Goal: Information Seeking & Learning: Check status

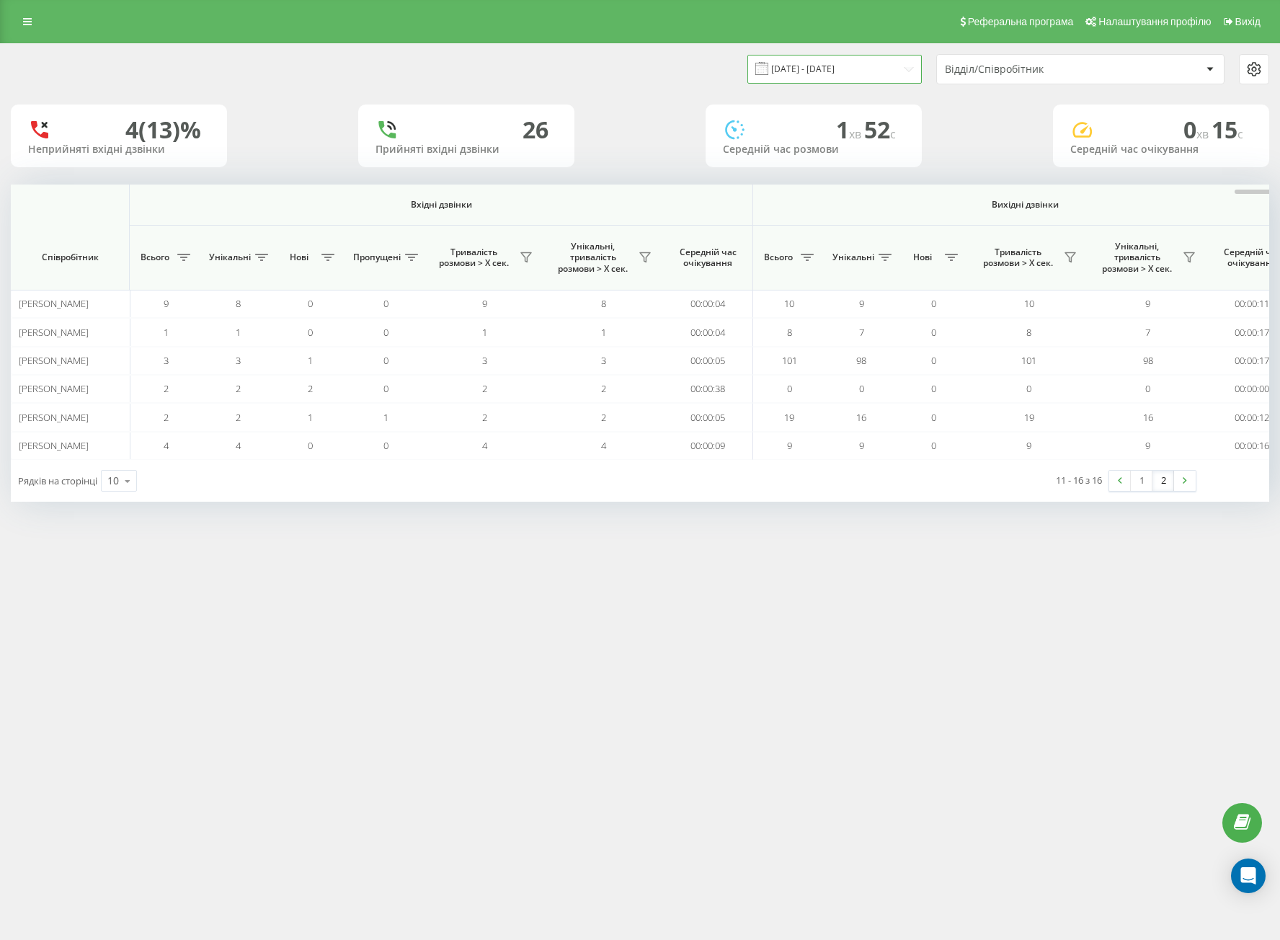
scroll to position [0, 753]
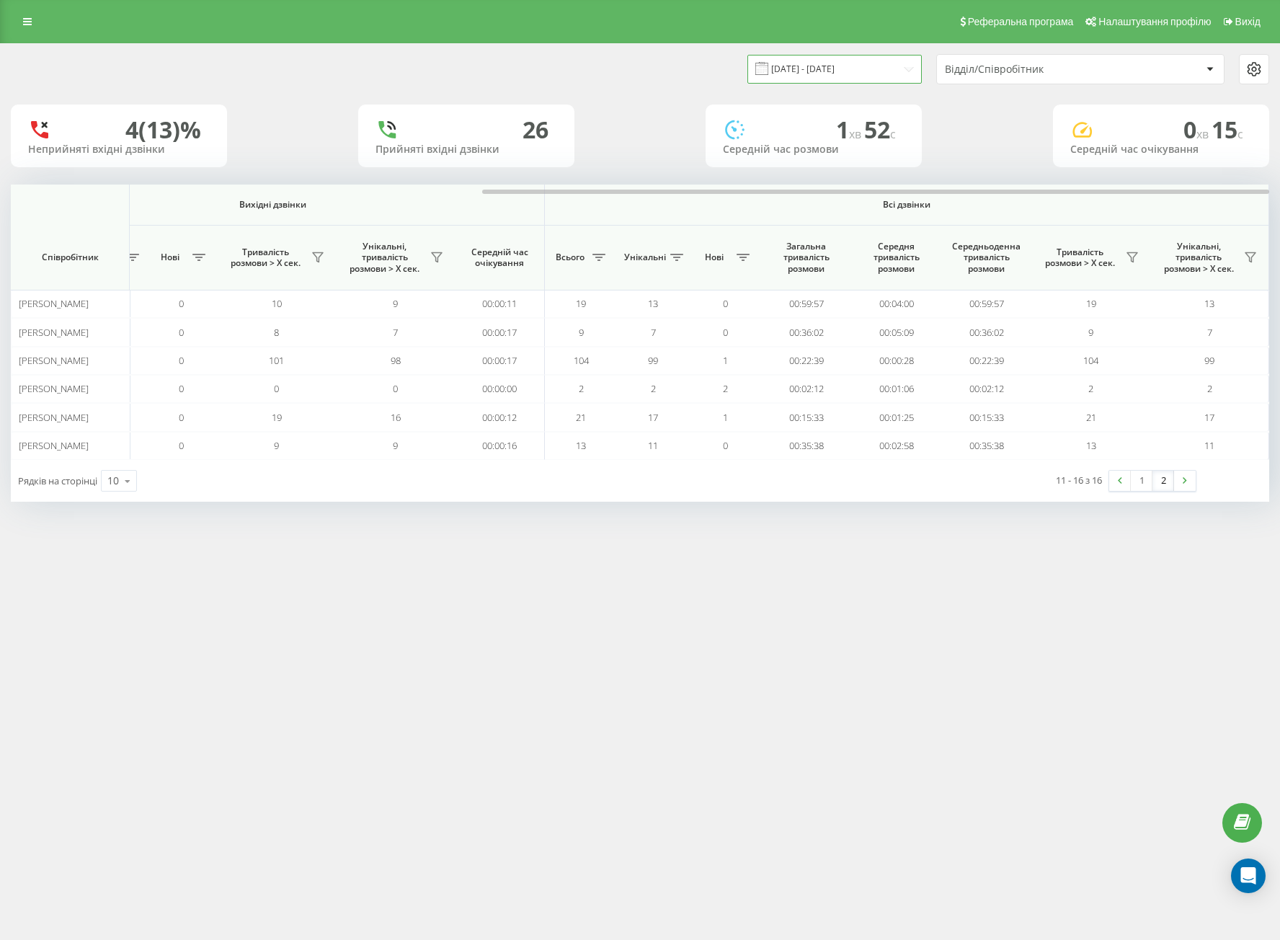
click at [818, 71] on input "[DATE] - [DATE]" at bounding box center [835, 69] width 174 height 28
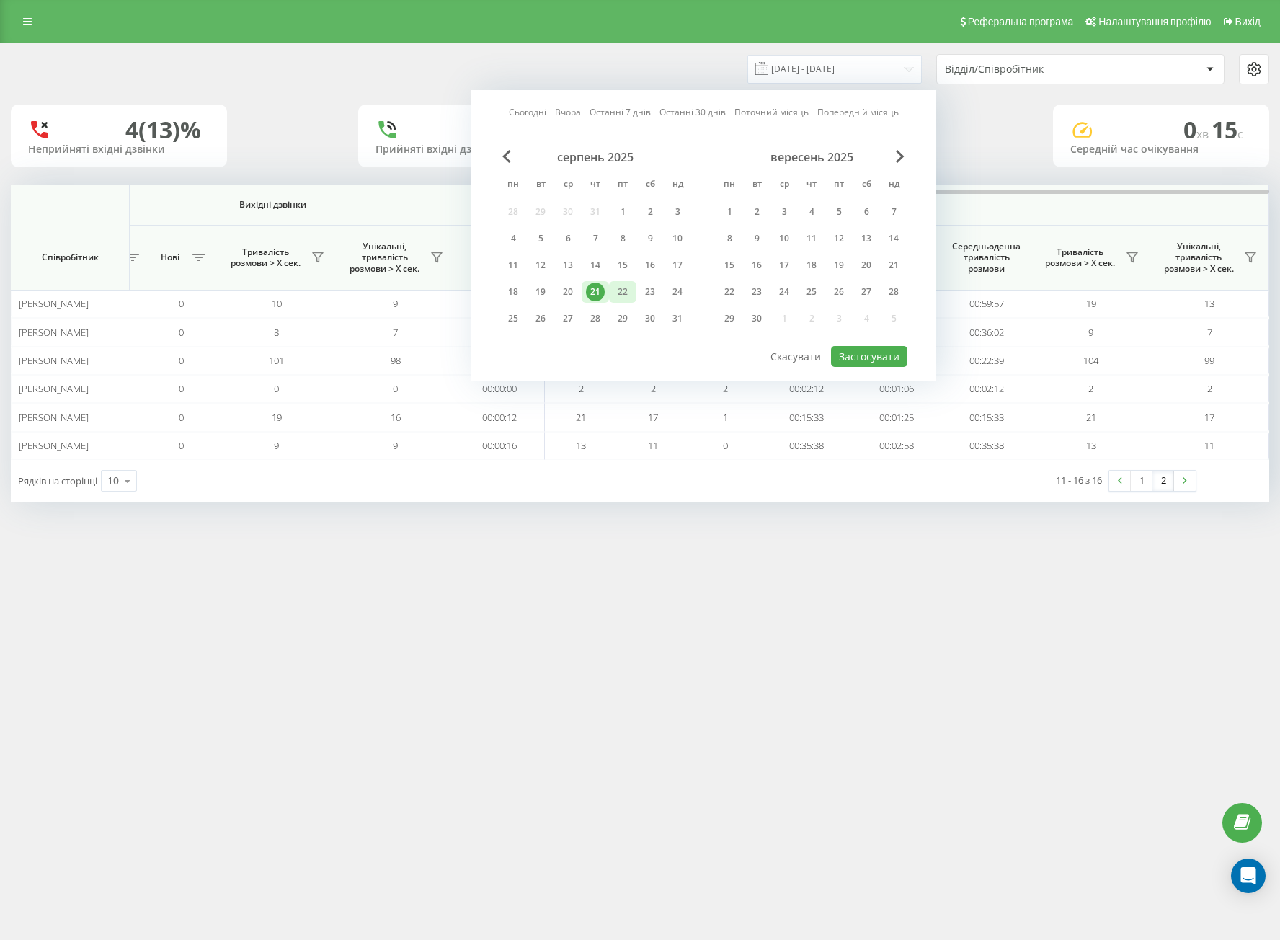
click at [618, 285] on div "22" at bounding box center [622, 292] width 19 height 19
click at [573, 297] on div "20" at bounding box center [568, 292] width 19 height 19
click at [603, 301] on div "21" at bounding box center [595, 292] width 19 height 19
click at [601, 297] on div "21" at bounding box center [595, 292] width 19 height 19
click at [874, 357] on button "Застосувати" at bounding box center [869, 356] width 76 height 21
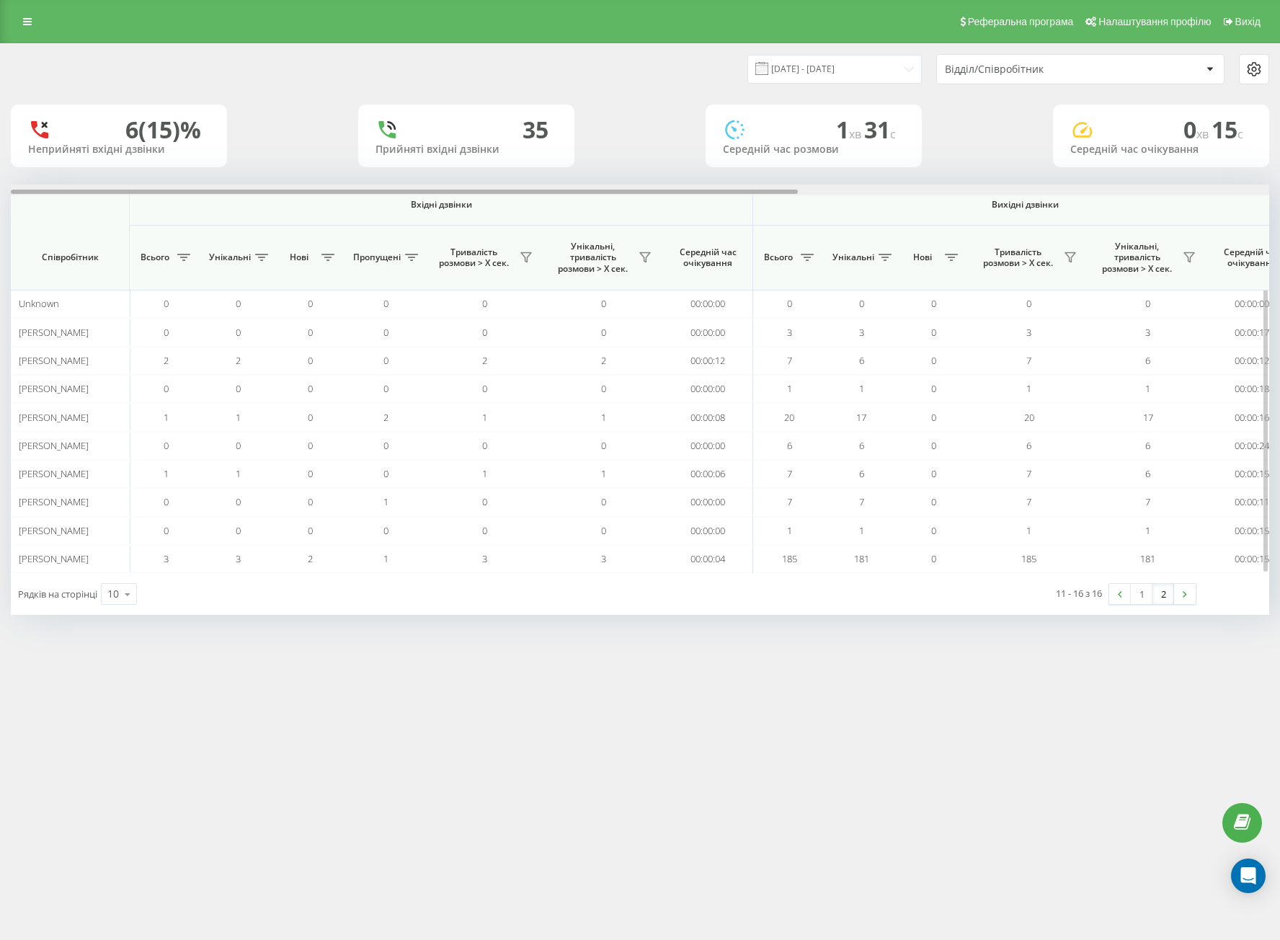
drag, startPoint x: 433, startPoint y: 194, endPoint x: 587, endPoint y: 255, distance: 166.0
click at [495, 204] on div "Вхідні дзвінки Вихідні дзвінки Всі дзвінки Співробітник Всього Унікальні Нові П…" at bounding box center [640, 379] width 1259 height 389
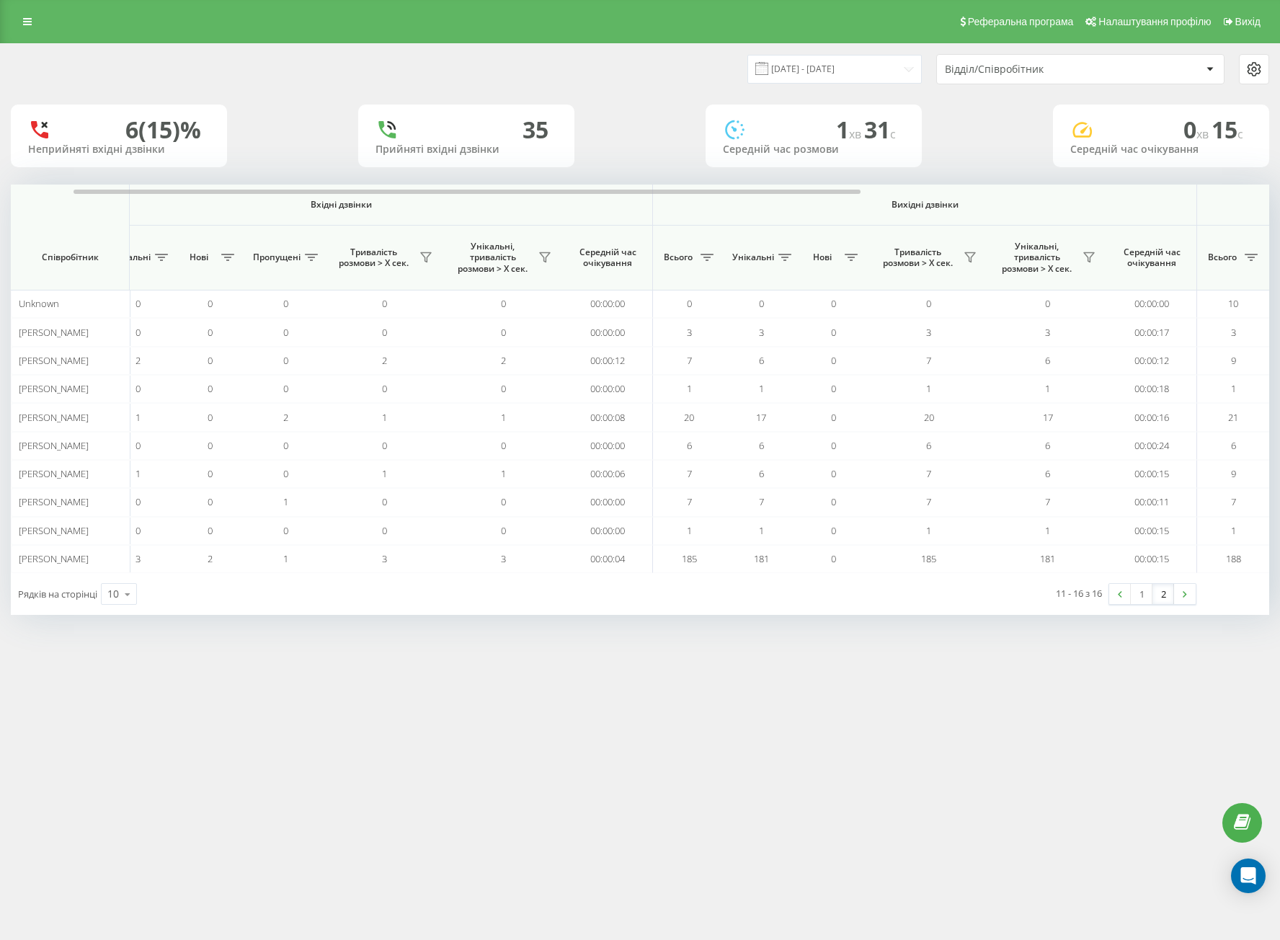
click at [1156, 593] on link "2" at bounding box center [1164, 594] width 22 height 20
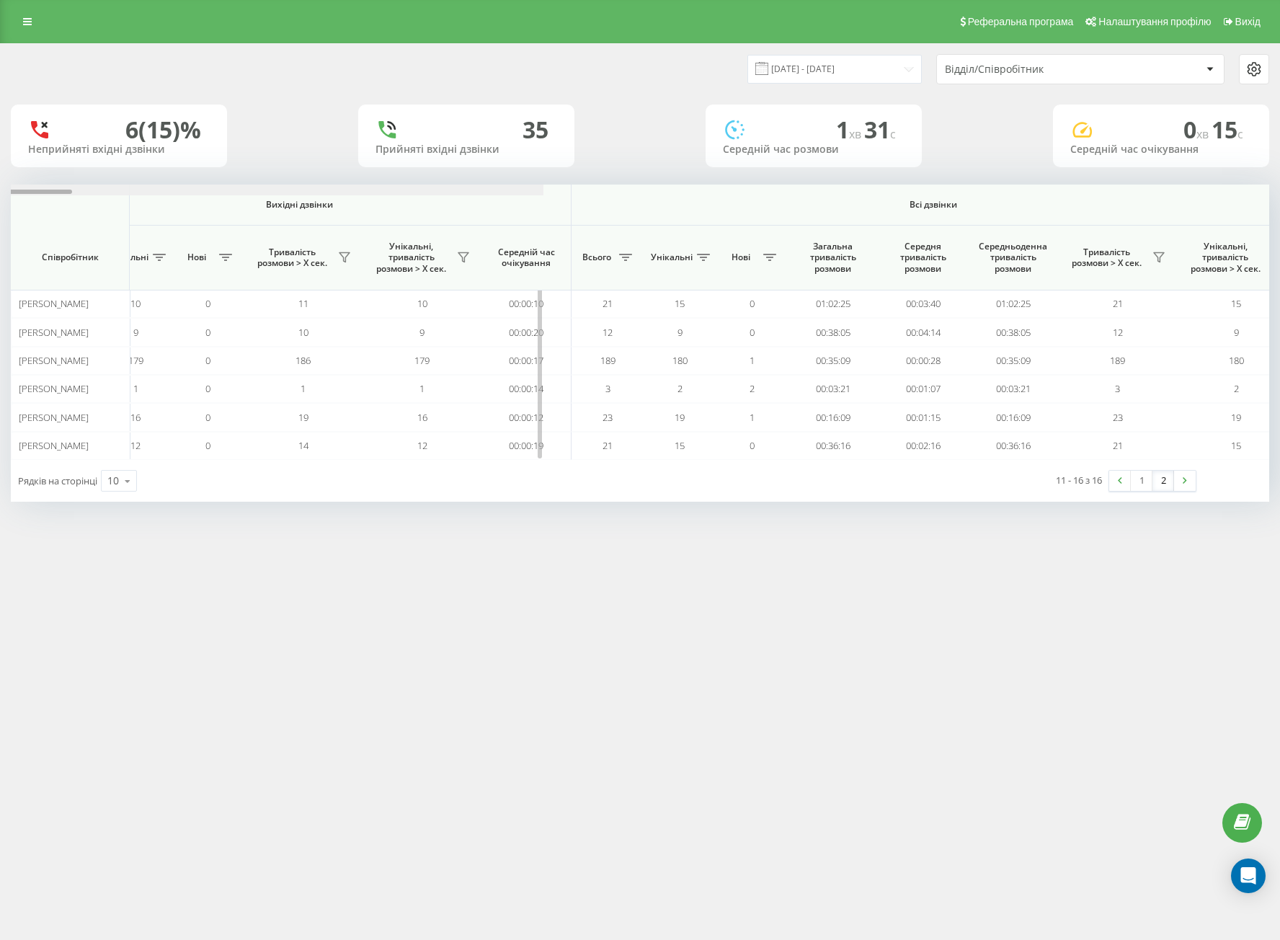
drag, startPoint x: 428, startPoint y: 192, endPoint x: 915, endPoint y: 210, distance: 486.9
click at [894, 204] on div "Вхідні дзвінки Вихідні дзвінки Всі дзвінки Співробітник Всього Унікальні Нові П…" at bounding box center [640, 322] width 1259 height 275
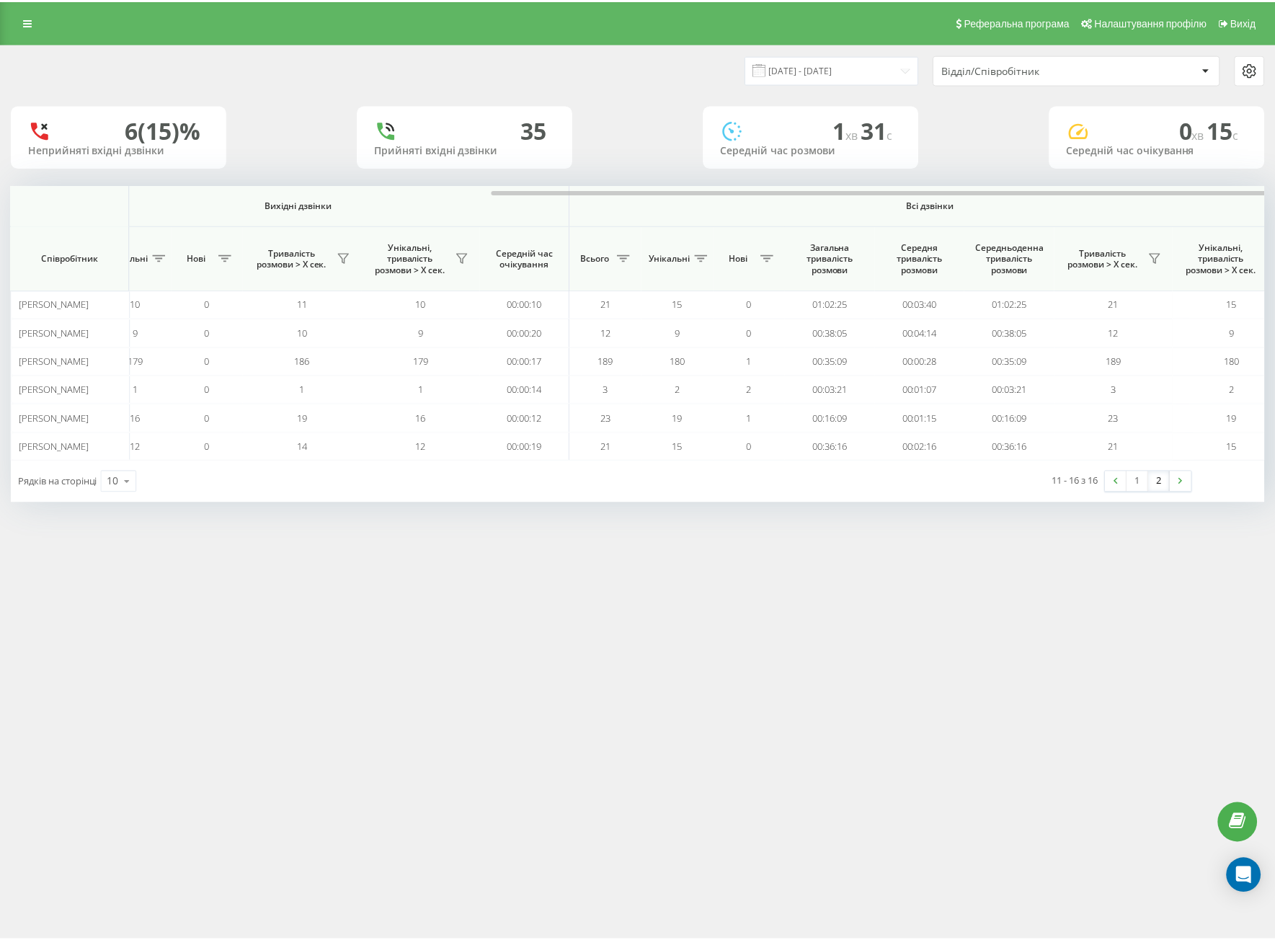
scroll to position [0, 743]
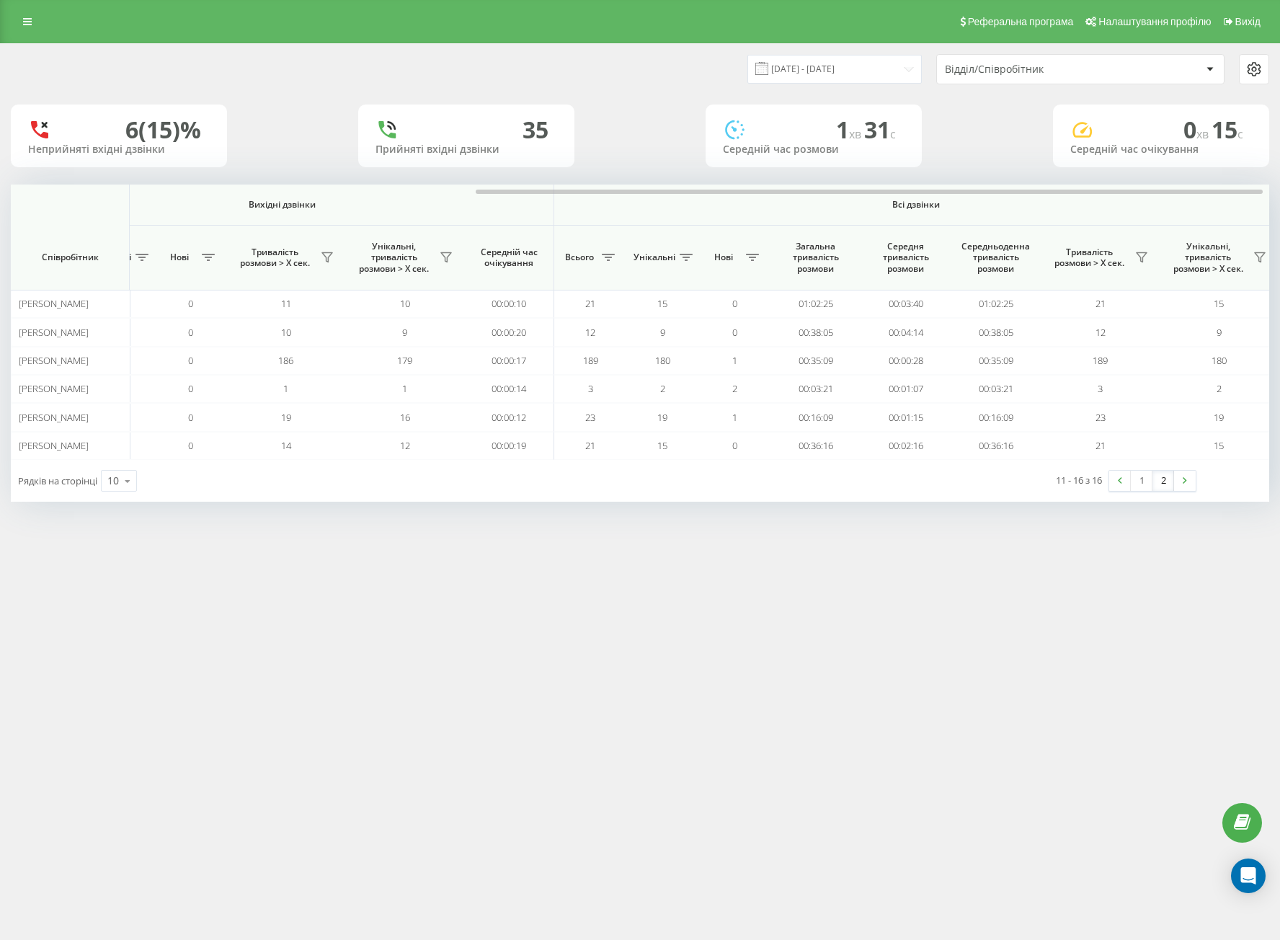
drag, startPoint x: 644, startPoint y: 650, endPoint x: 637, endPoint y: 673, distance: 24.2
click at [642, 653] on div "Реферальна програма Налаштування профілю Вихід [DATE] - [DATE] Відділ/Співробіт…" at bounding box center [640, 470] width 1280 height 940
click at [810, 668] on div "Реферальна програма Налаштування профілю Вихід [DATE] - [DATE] Відділ/Співробіт…" at bounding box center [640, 470] width 1280 height 940
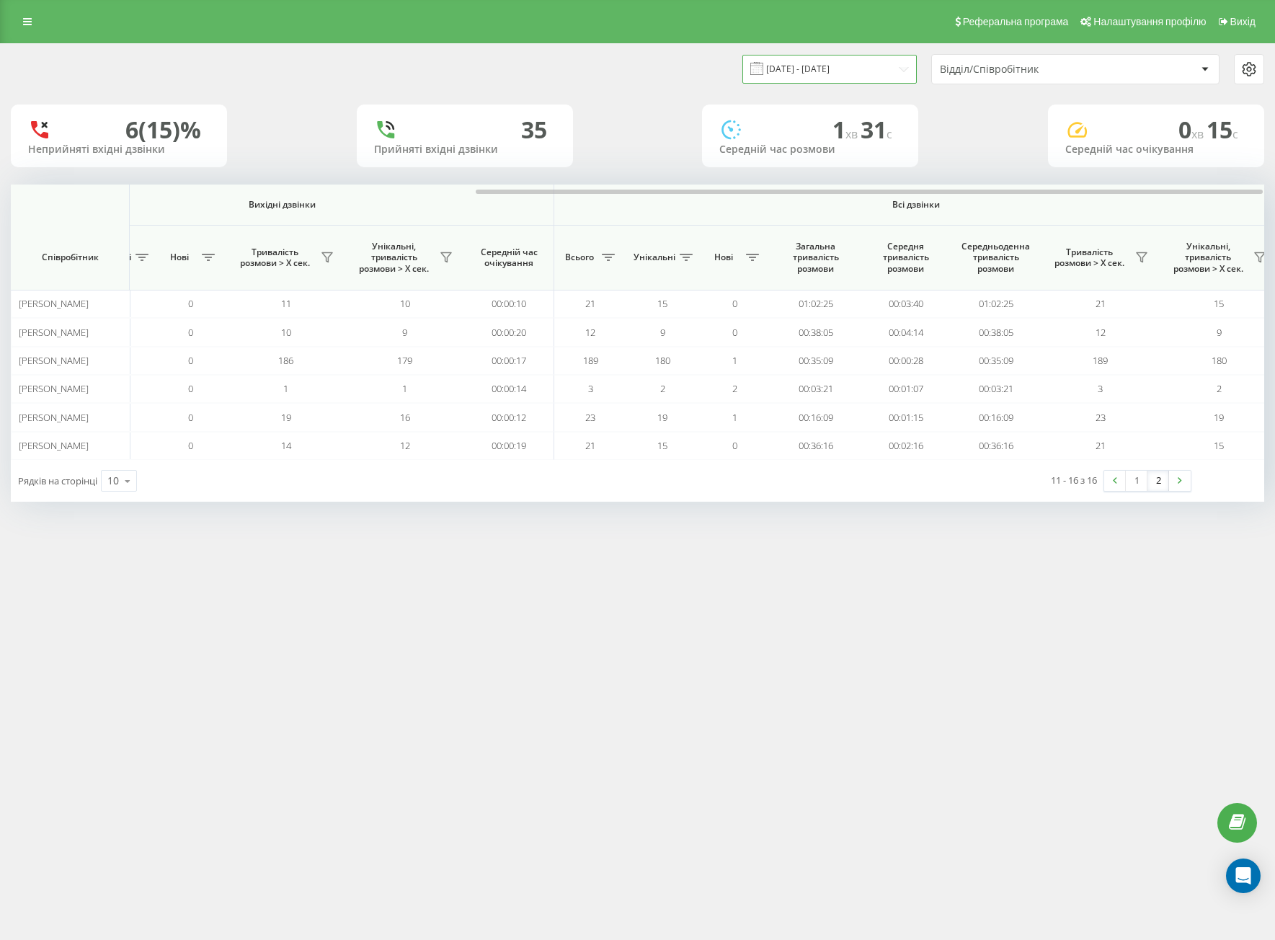
click at [817, 82] on input "[DATE] - [DATE]" at bounding box center [830, 69] width 174 height 28
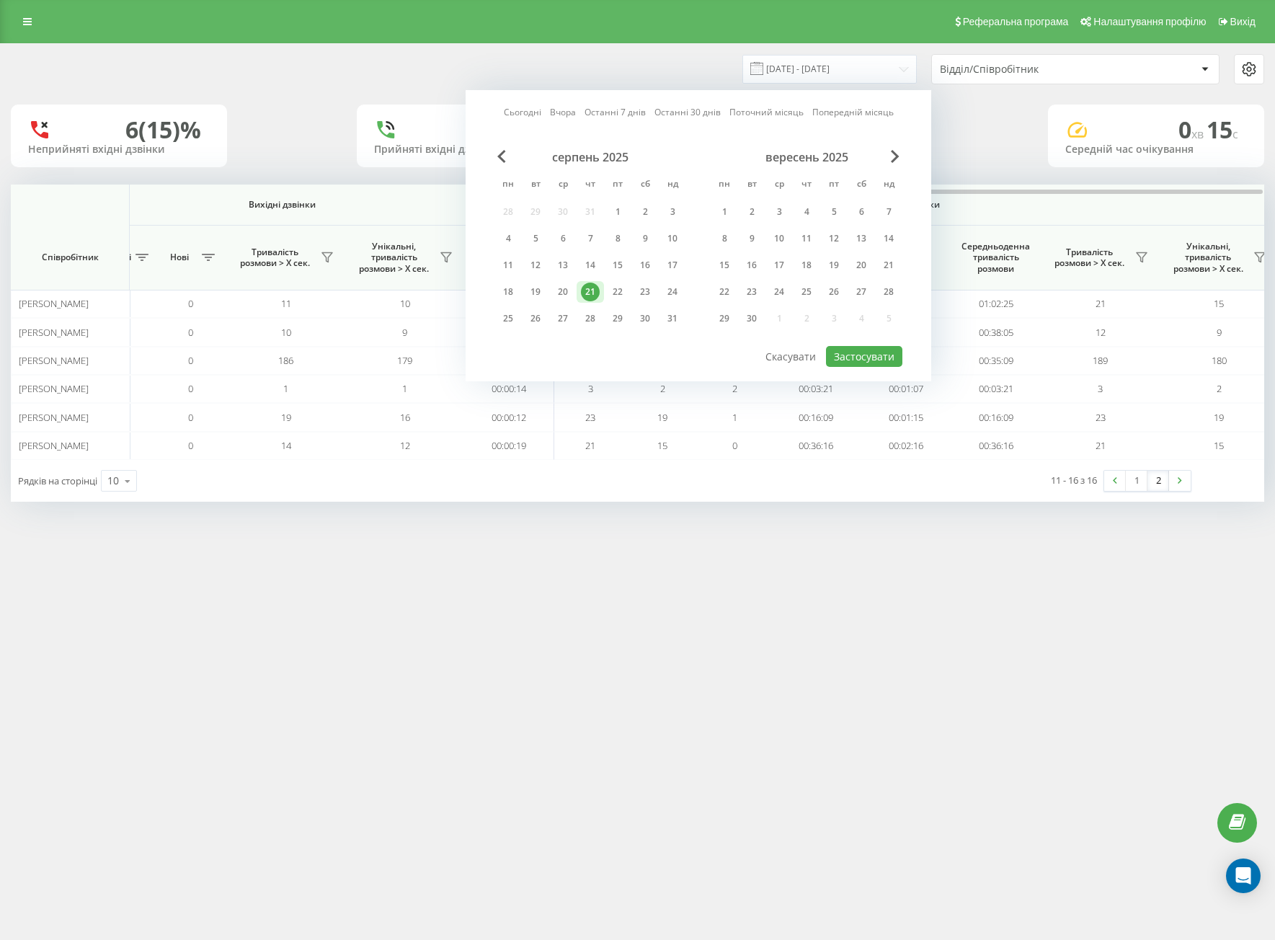
click at [621, 280] on div "серпень 2025 пн вт ср чт пт сб нд 28 29 30 31 1 2 3 4 5 6 7 8 9 10 11 12 13 14 …" at bounding box center [591, 242] width 192 height 185
click at [603, 304] on div "серпень 2025 пн вт ср чт пт сб нд 28 29 30 31 1 2 3 4 5 6 7 8 9 10 11 12 13 14 …" at bounding box center [591, 242] width 192 height 185
click at [585, 290] on div "21" at bounding box center [590, 292] width 19 height 19
click at [854, 371] on div "Сьогодні Вчора Останні 7 днів Останні 30 днів Поточний місяць Попередній місяць…" at bounding box center [699, 235] width 466 height 291
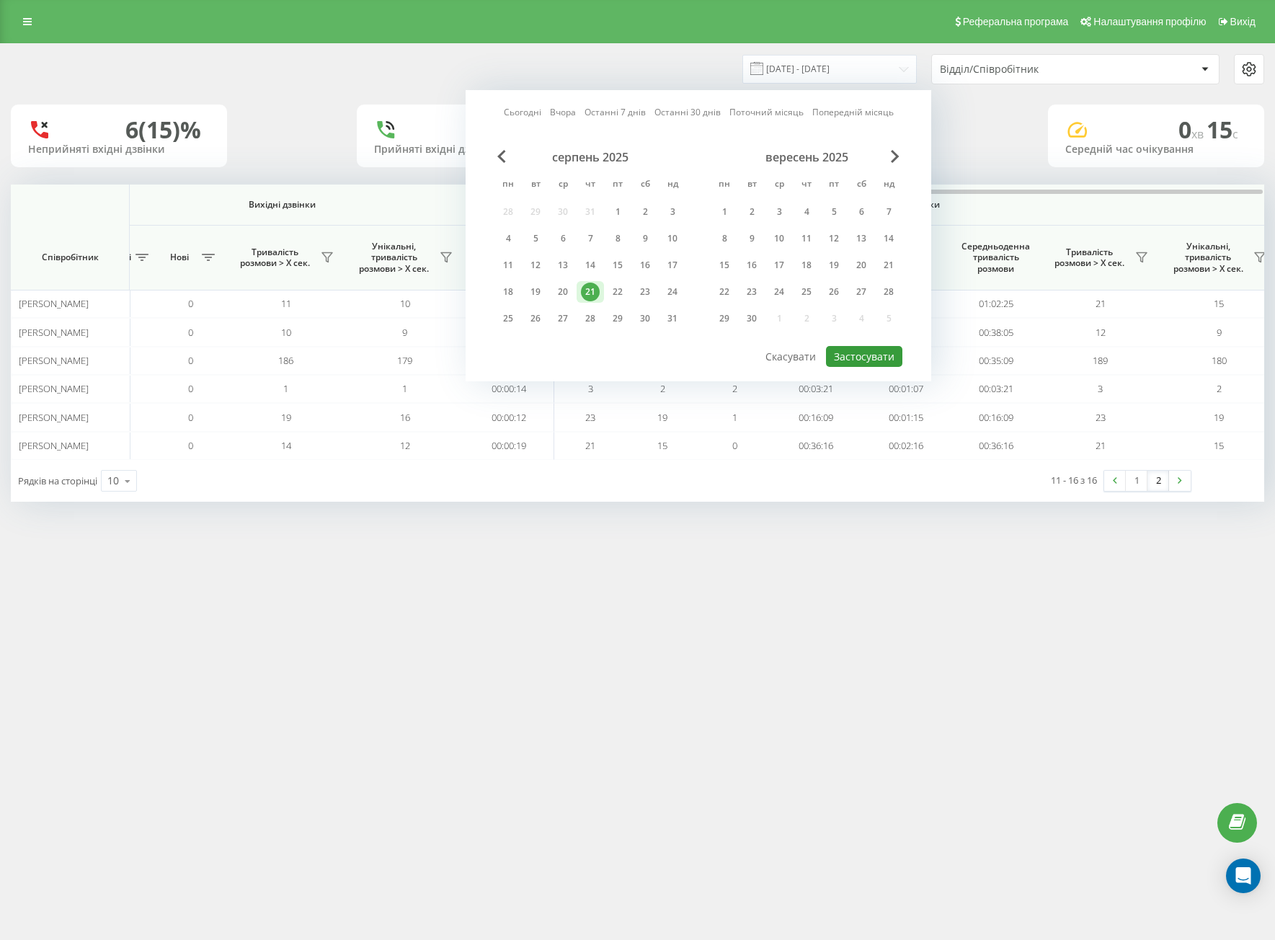
click at [846, 355] on button "Застосувати" at bounding box center [864, 356] width 76 height 21
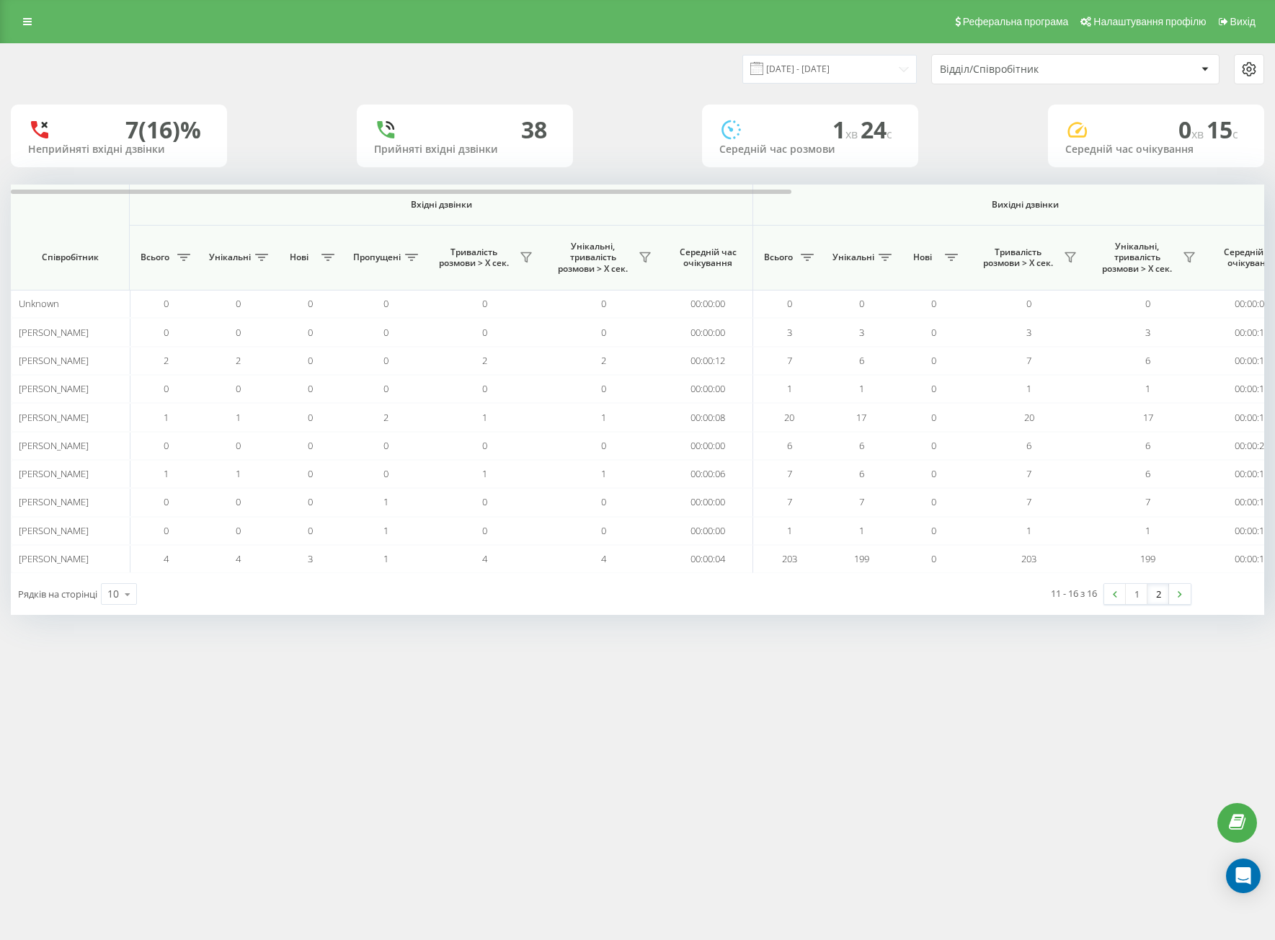
click at [1152, 590] on link "2" at bounding box center [1159, 594] width 22 height 20
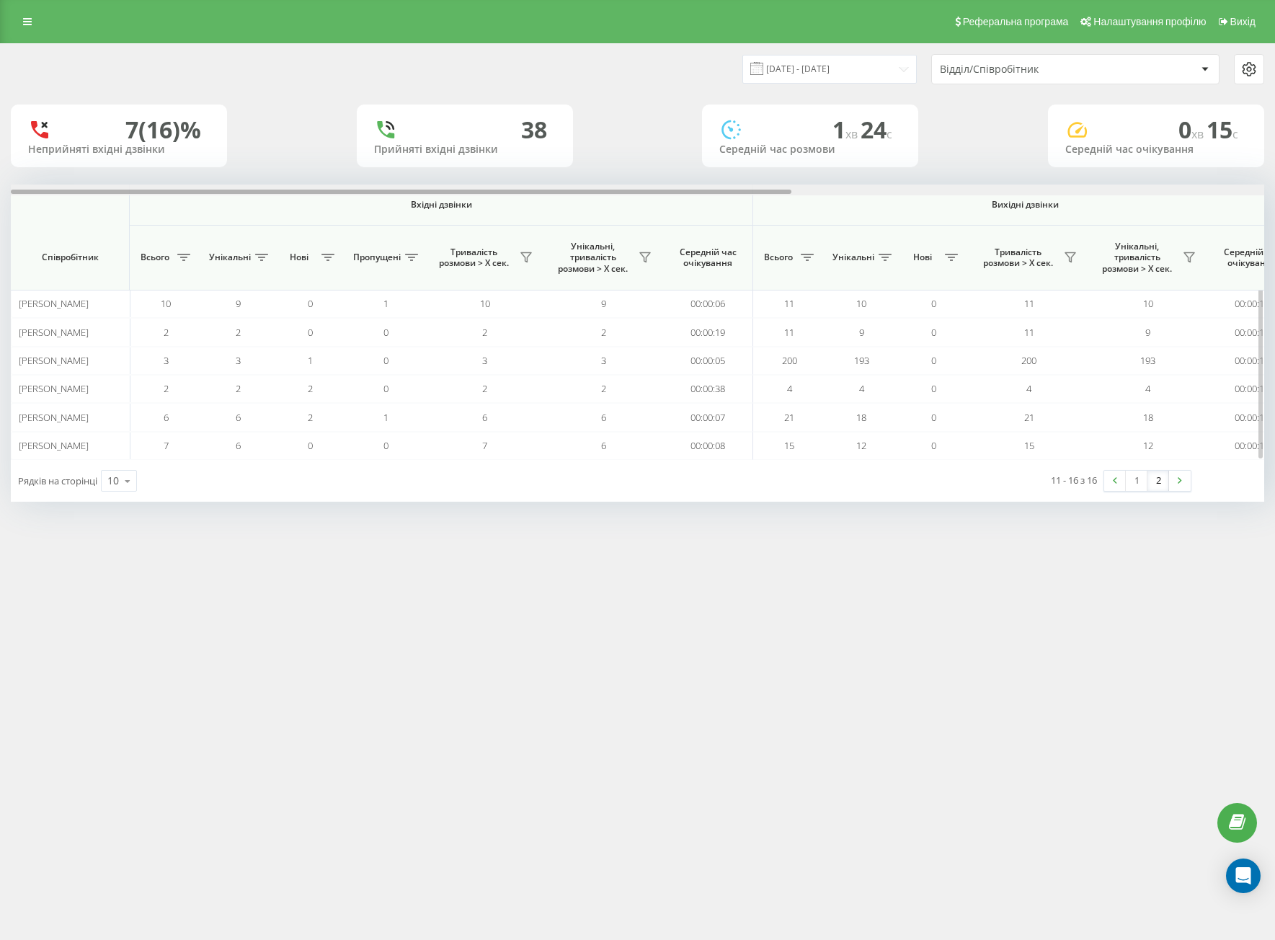
scroll to position [0, 758]
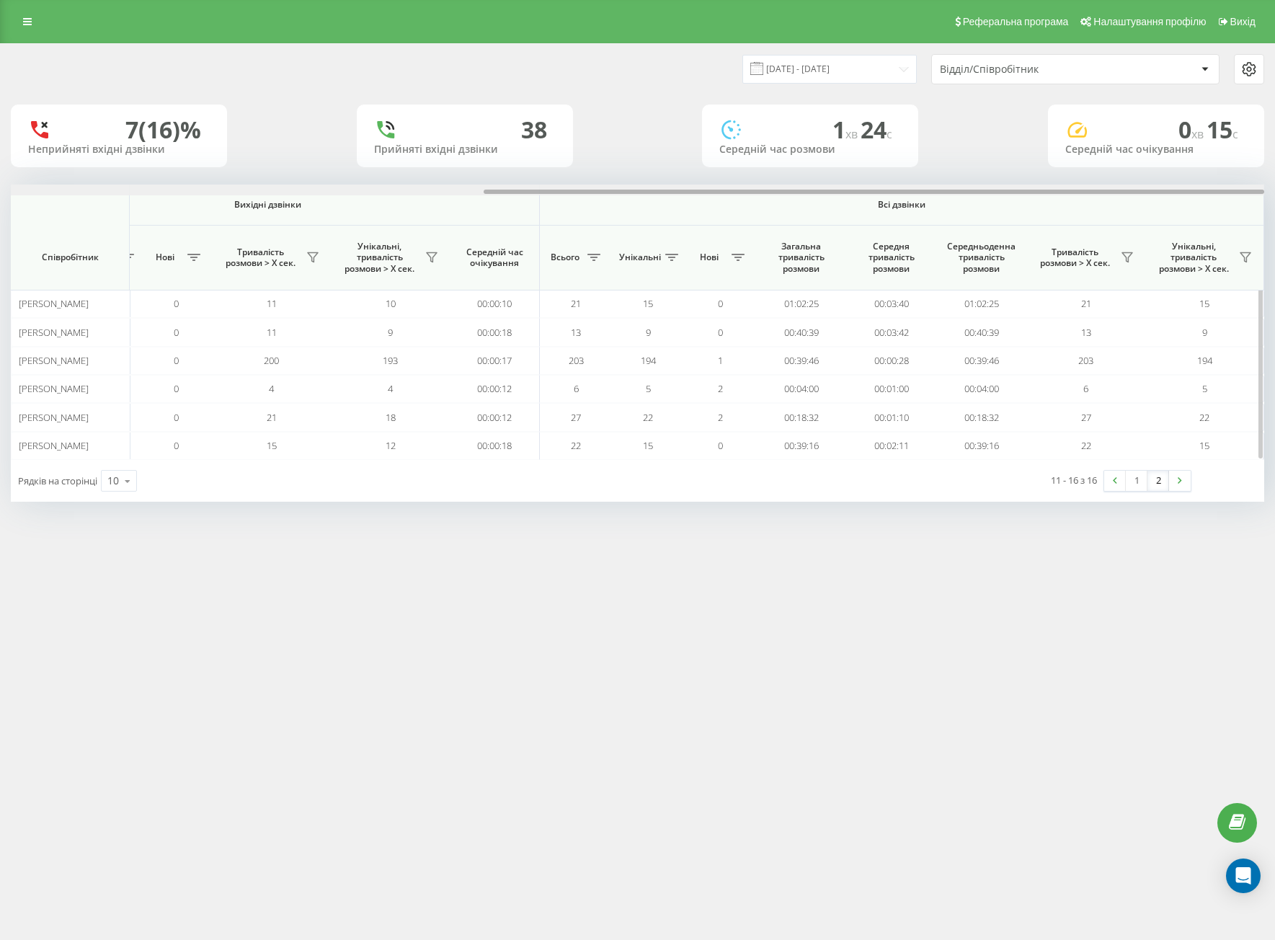
drag, startPoint x: 654, startPoint y: 188, endPoint x: 732, endPoint y: 189, distance: 78.6
click at [732, 189] on div at bounding box center [638, 190] width 1254 height 11
click at [816, 533] on div "Реферальна програма Налаштування профілю Вихід [DATE] - [DATE] Відділ/Співробіт…" at bounding box center [637, 470] width 1275 height 940
click at [568, 939] on div "Реферальна програма Налаштування профілю Вихід [DATE] - [DATE] Відділ/Співробіт…" at bounding box center [637, 470] width 1275 height 940
